Goal: Task Accomplishment & Management: Manage account settings

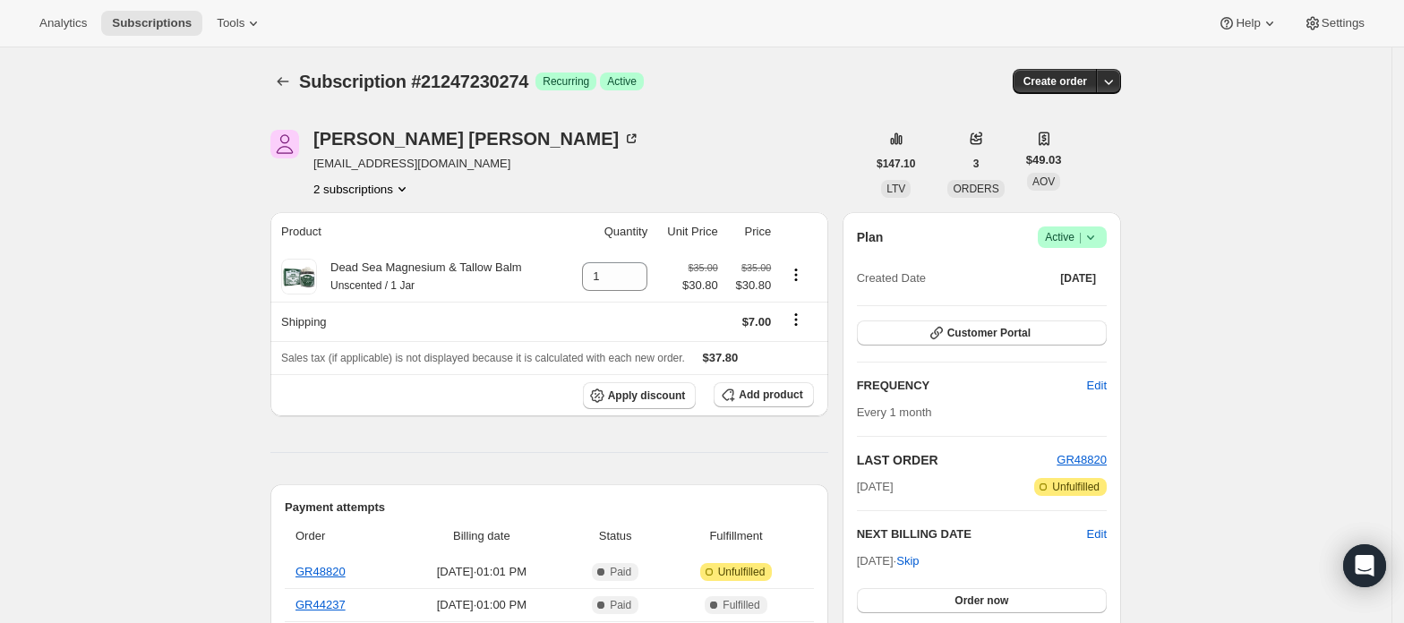
click at [381, 184] on button "2 subscriptions" at bounding box center [362, 189] width 98 height 18
click at [373, 211] on button "21247197506" at bounding box center [368, 222] width 135 height 29
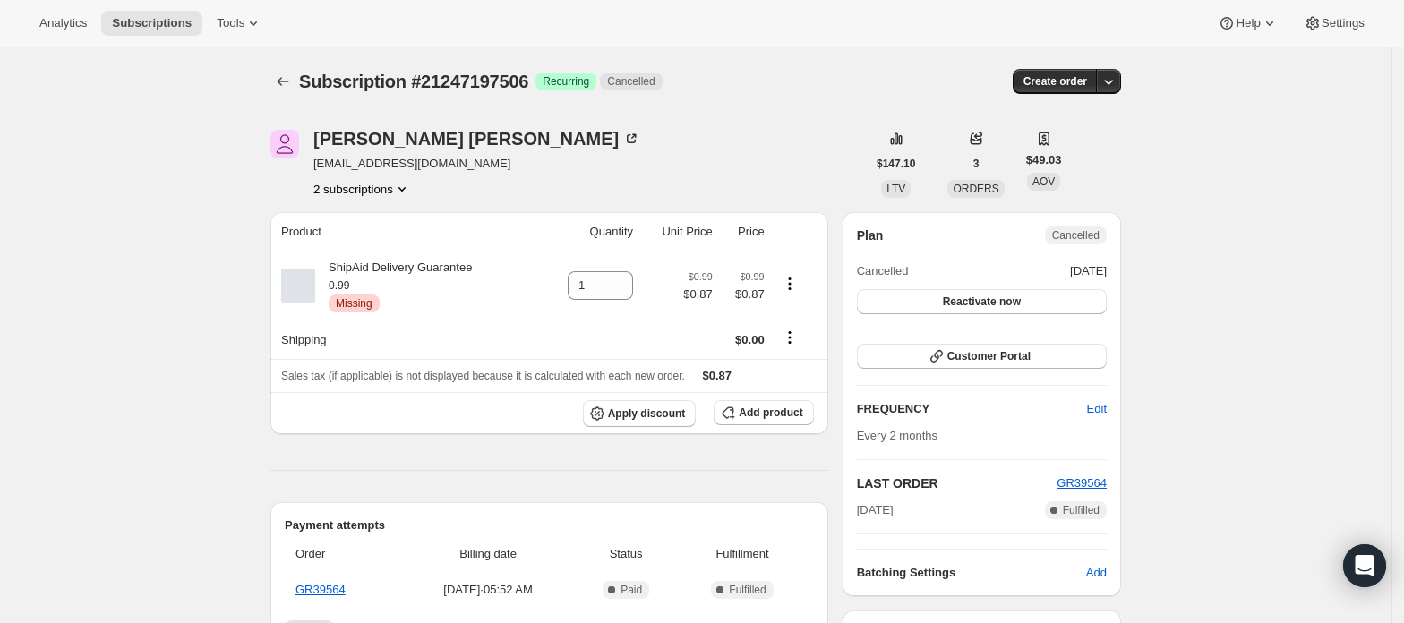
click at [384, 194] on button "2 subscriptions" at bounding box center [362, 189] width 98 height 18
click at [371, 248] on span "21247230274" at bounding box center [342, 252] width 72 height 13
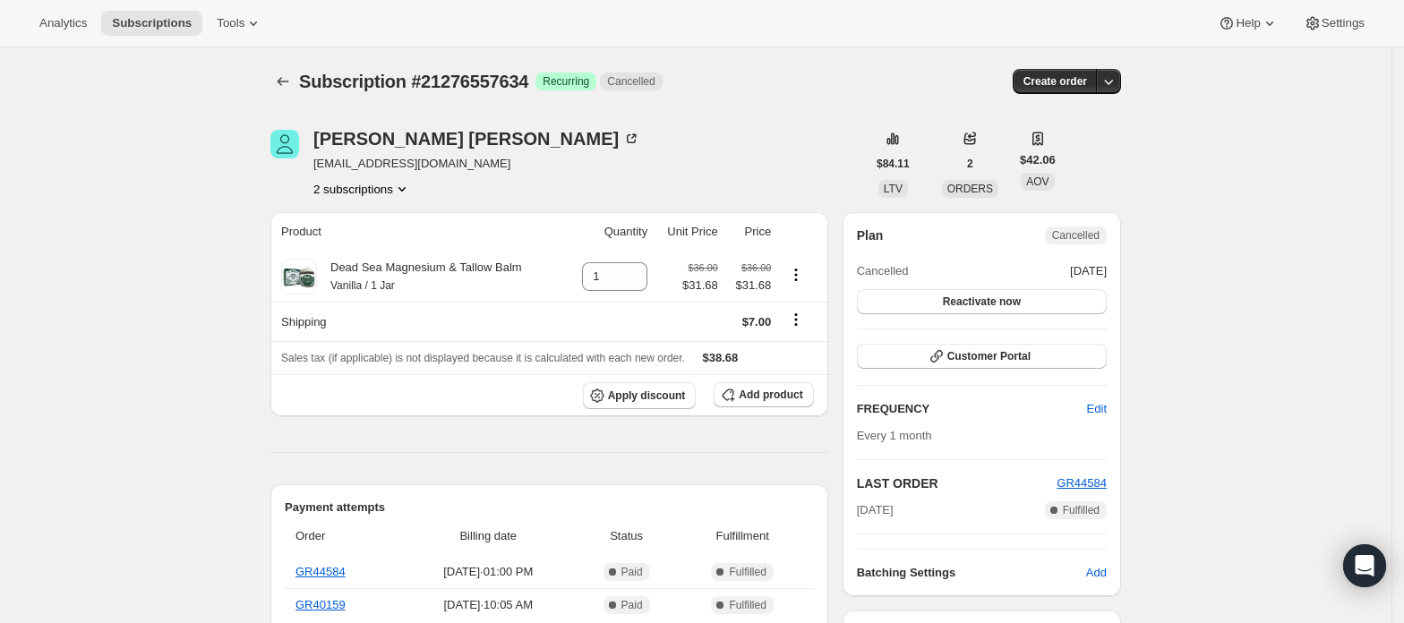
click at [380, 191] on button "2 subscriptions" at bounding box center [362, 189] width 98 height 18
click at [396, 227] on span "21276524866" at bounding box center [368, 223] width 124 height 18
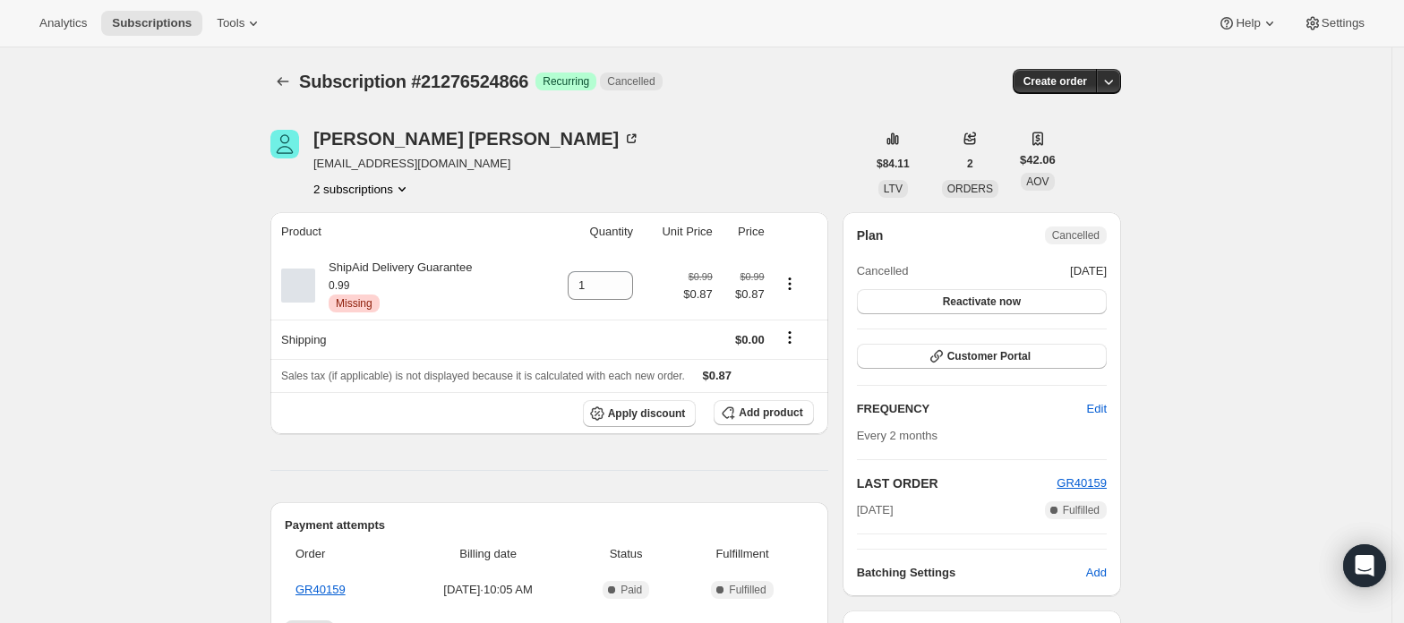
click at [374, 181] on button "2 subscriptions" at bounding box center [362, 189] width 98 height 18
click at [369, 244] on button "21276557634" at bounding box center [368, 252] width 135 height 29
